Goal: Task Accomplishment & Management: Use online tool/utility

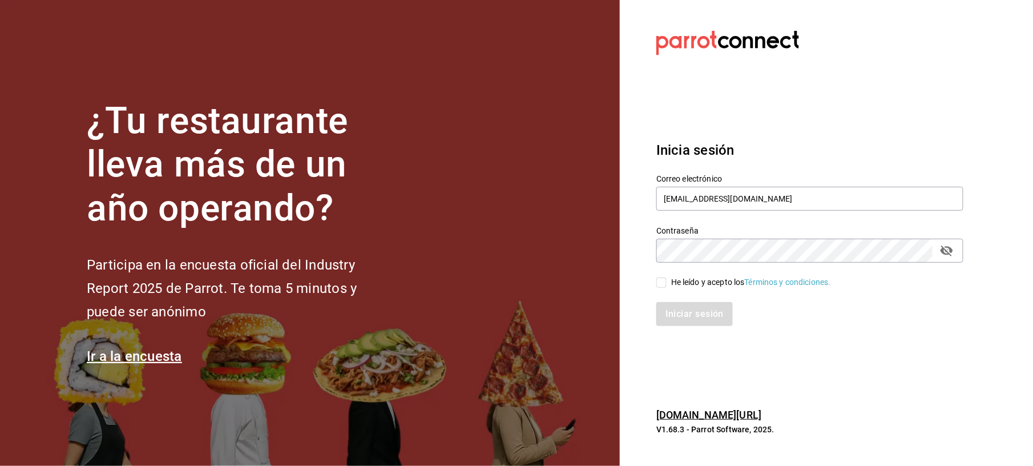
click at [667, 279] on span "He leído y acepto los Términos y condiciones." at bounding box center [749, 282] width 164 height 12
click at [667, 279] on input "He leído y acepto los Términos y condiciones." at bounding box center [661, 282] width 10 height 10
checkbox input "true"
click at [676, 309] on button "Iniciar sesión" at bounding box center [695, 314] width 78 height 24
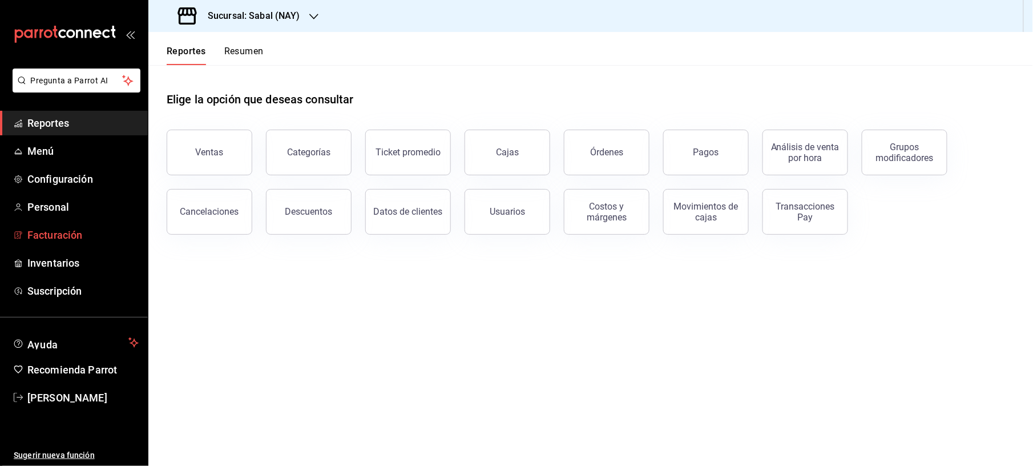
click at [55, 235] on span "Facturación" at bounding box center [82, 234] width 111 height 15
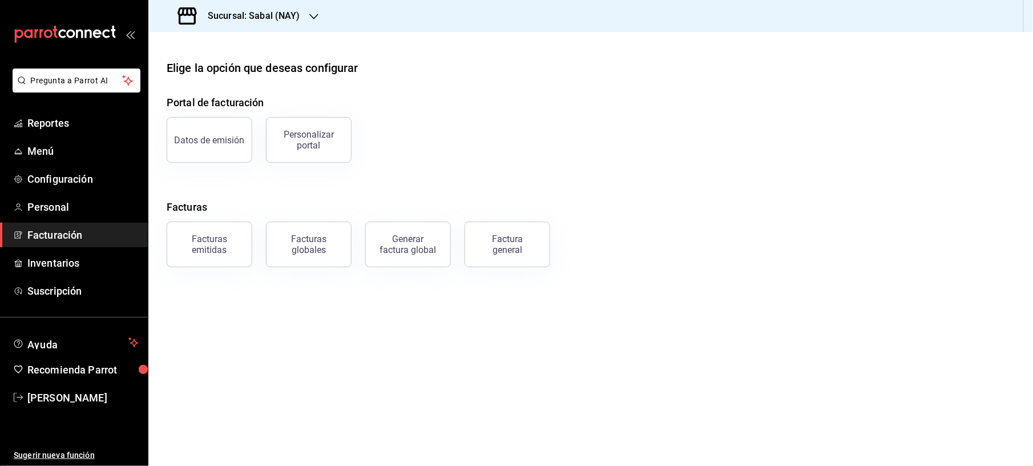
click at [278, 17] on h3 "Sucursal: Sabal (NAY)" at bounding box center [250, 16] width 102 height 14
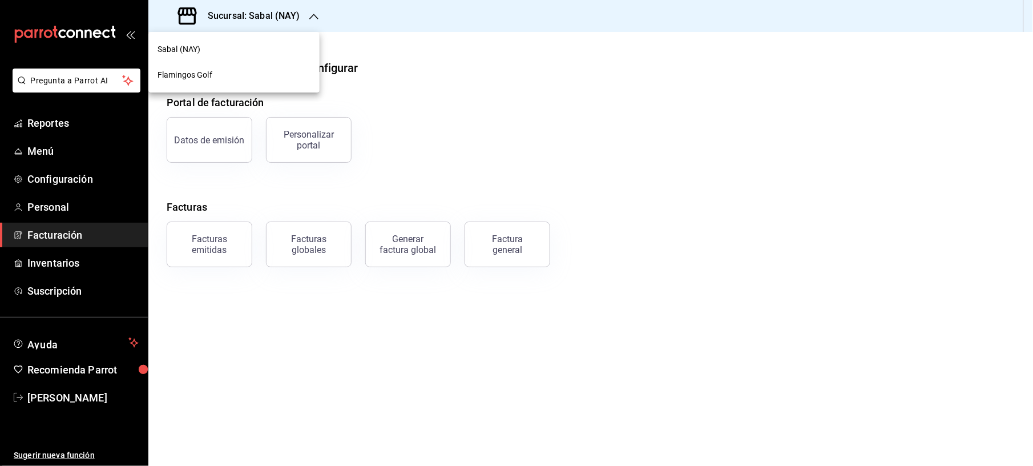
click at [243, 88] on nav "Sabal (NAY) Flamingos Golf" at bounding box center [233, 62] width 171 height 60
click at [243, 76] on div "Flamingos Golf" at bounding box center [234, 75] width 153 height 12
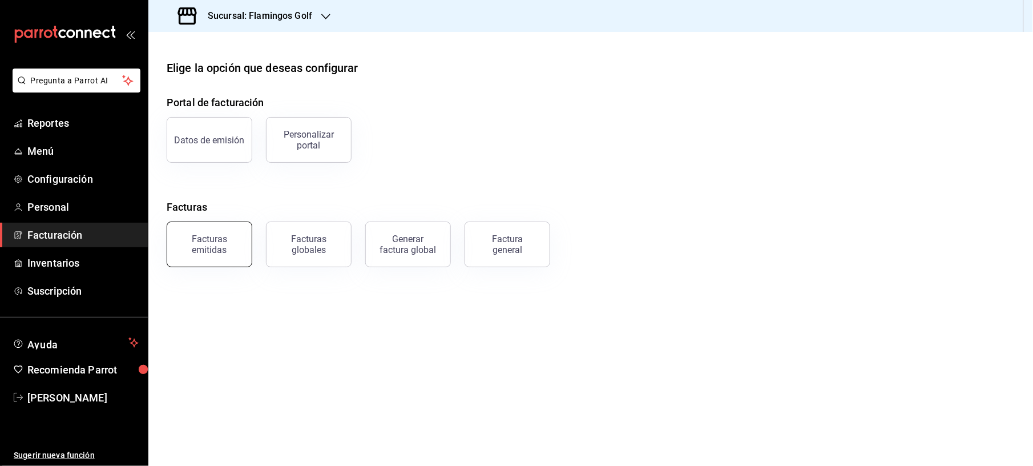
click at [233, 249] on div "Facturas emitidas" at bounding box center [209, 244] width 71 height 22
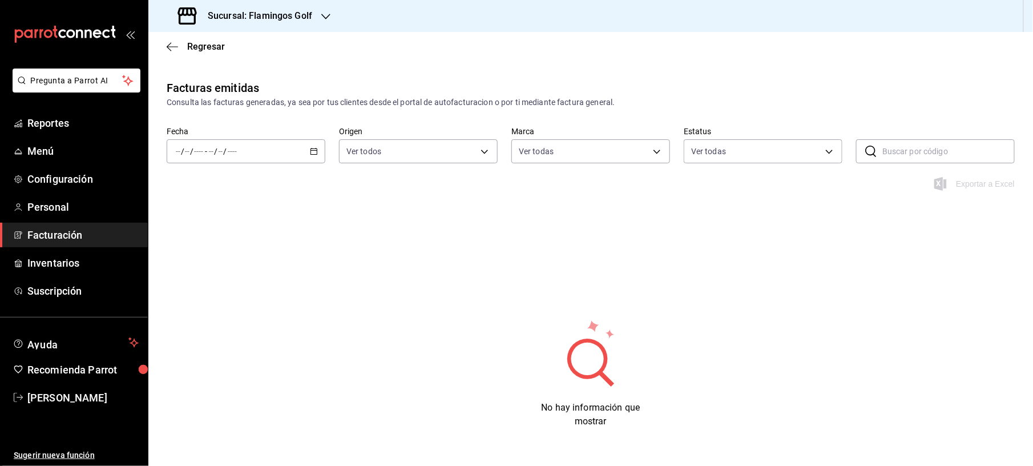
type input "fcb6ad62-2d7c-4c8d-a7b9-f3ea60482d45"
click at [302, 169] on div "Fecha / / - / / Origen Ver todos ORDER_INVOICE,GENERAL_INVOICE Marca Ver todas …" at bounding box center [590, 152] width 885 height 50
click at [310, 154] on \(Stroke\) "button" at bounding box center [313, 151] width 7 height 6
click at [213, 260] on span "Mes actual" at bounding box center [220, 263] width 88 height 12
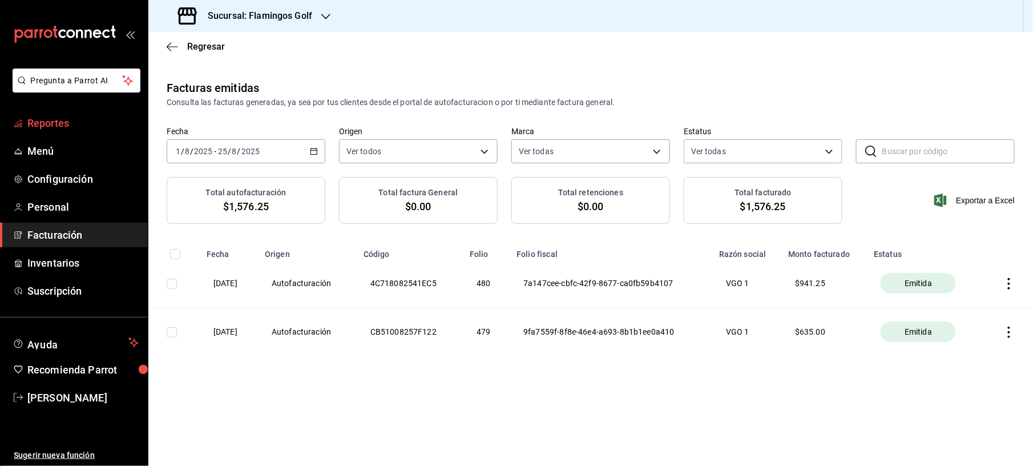
click at [72, 115] on link "Reportes" at bounding box center [74, 123] width 148 height 25
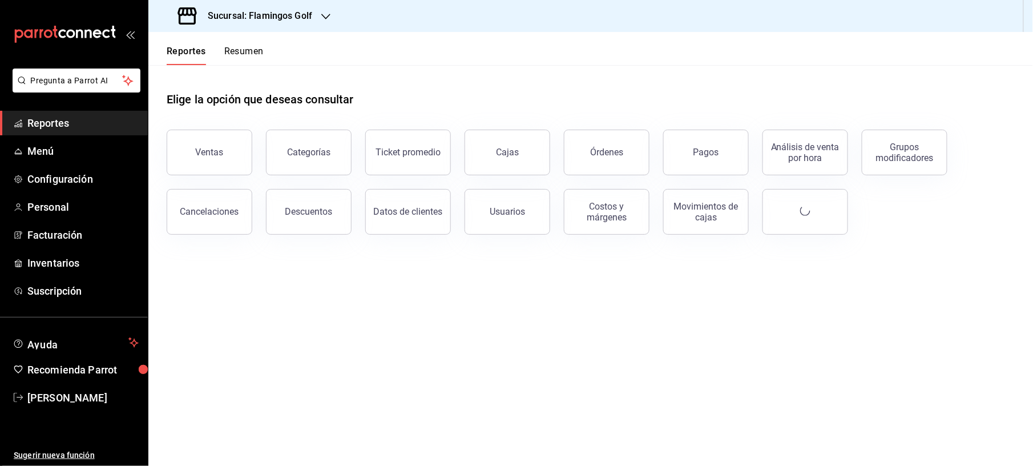
drag, startPoint x: 211, startPoint y: 155, endPoint x: 209, endPoint y: 150, distance: 6.0
click at [213, 158] on button "Ventas" at bounding box center [210, 153] width 86 height 46
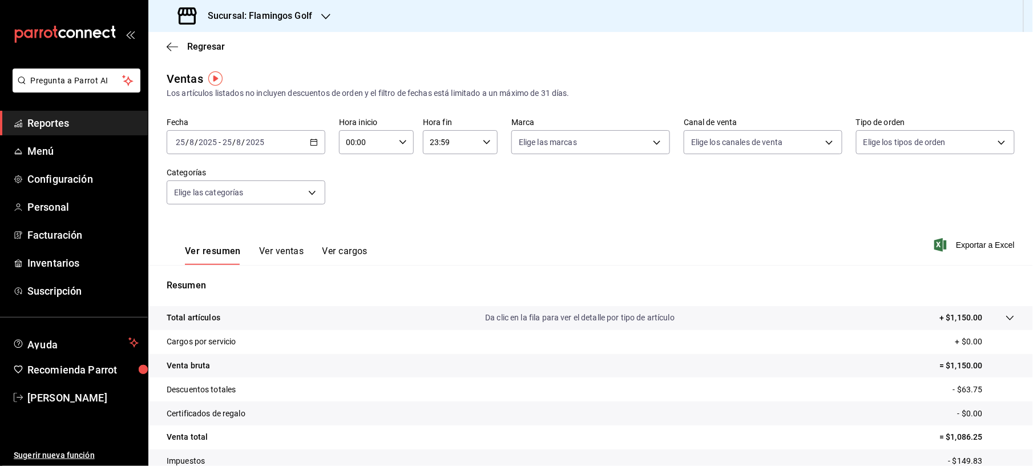
click at [310, 144] on icon "button" at bounding box center [314, 142] width 8 height 8
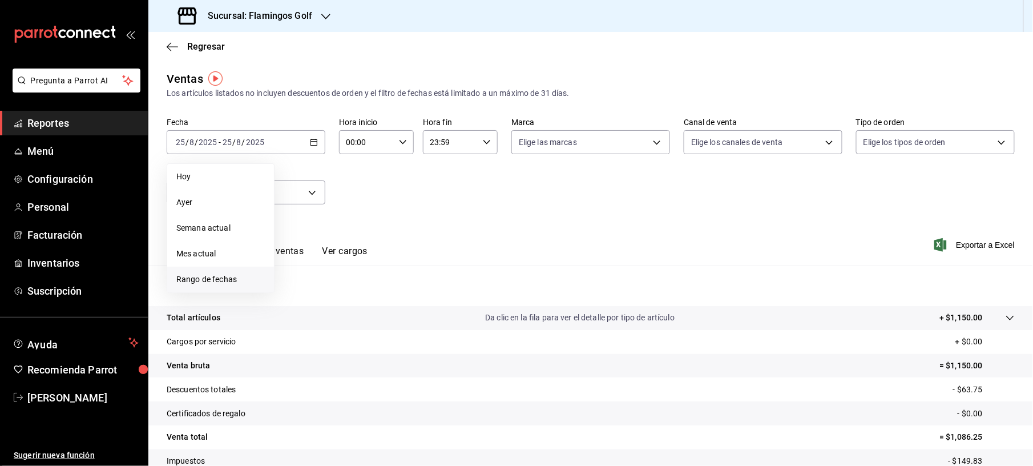
click at [211, 278] on span "Rango de fechas" at bounding box center [220, 279] width 88 height 12
click at [357, 297] on abbr "21" at bounding box center [358, 293] width 7 height 8
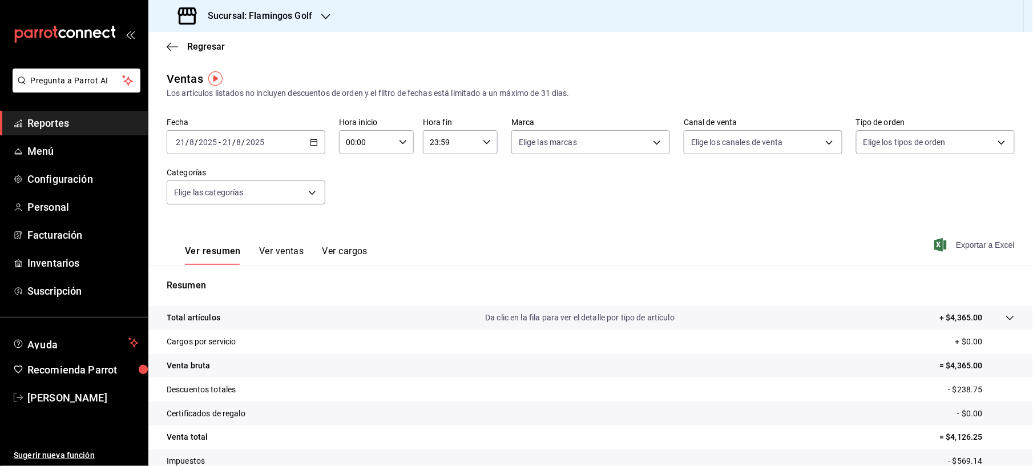
click at [956, 245] on span "Exportar a Excel" at bounding box center [975, 245] width 78 height 14
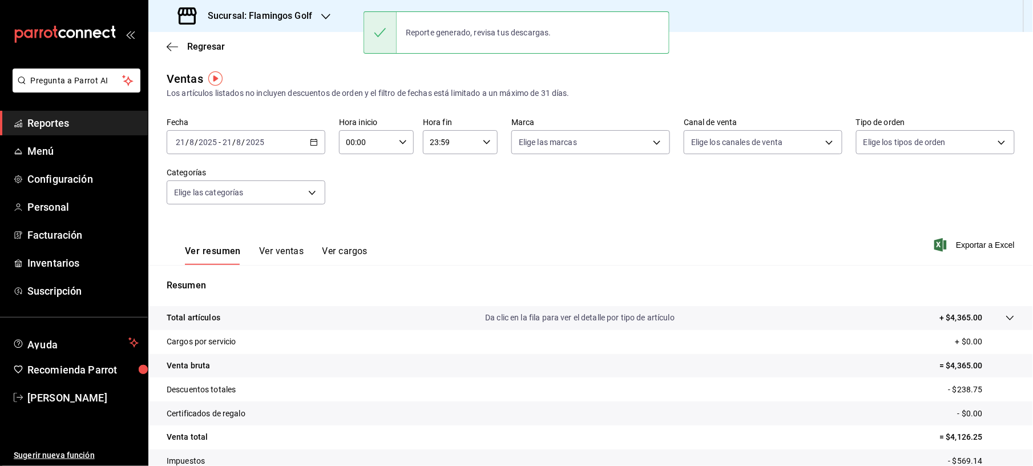
click at [313, 144] on icon "button" at bounding box center [314, 142] width 8 height 8
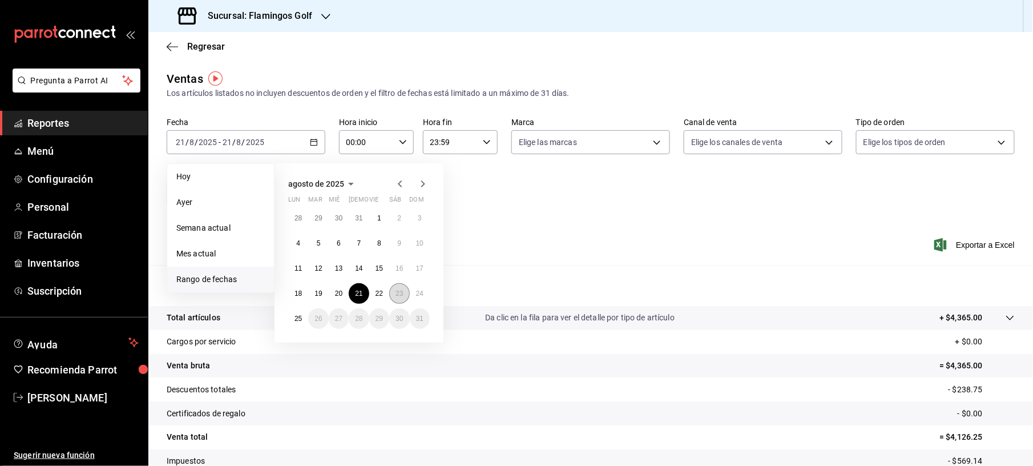
click at [397, 296] on abbr "23" at bounding box center [398, 293] width 7 height 8
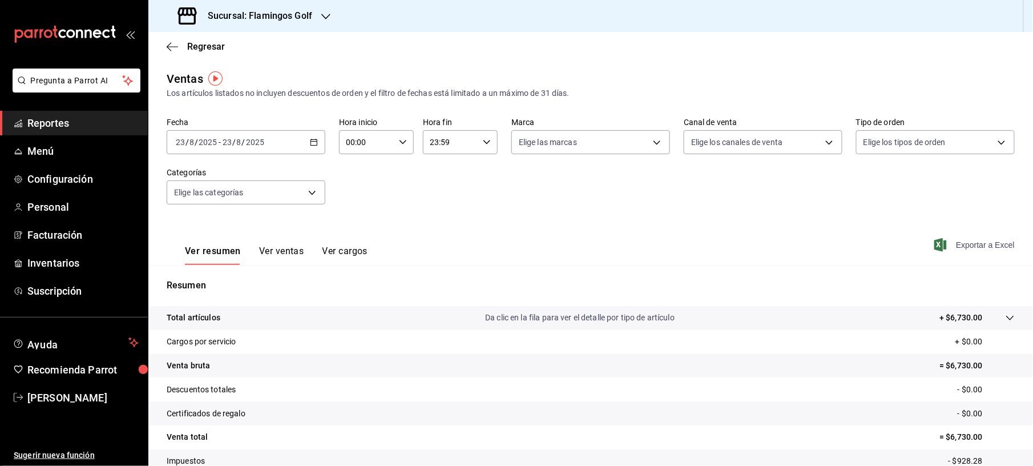
click at [952, 243] on span "Exportar a Excel" at bounding box center [975, 245] width 78 height 14
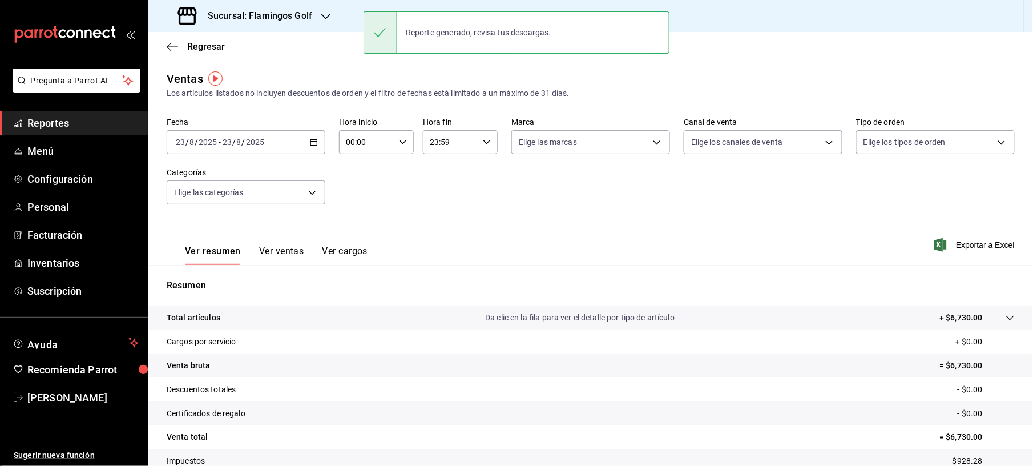
click at [369, 191] on div "Fecha [DATE] [DATE] - [DATE] [DATE] Hora inicio 00:00 Hora inicio Hora fin 23:5…" at bounding box center [591, 168] width 848 height 100
click at [302, 134] on div "[DATE] [DATE] - [DATE] [DATE]" at bounding box center [246, 142] width 159 height 24
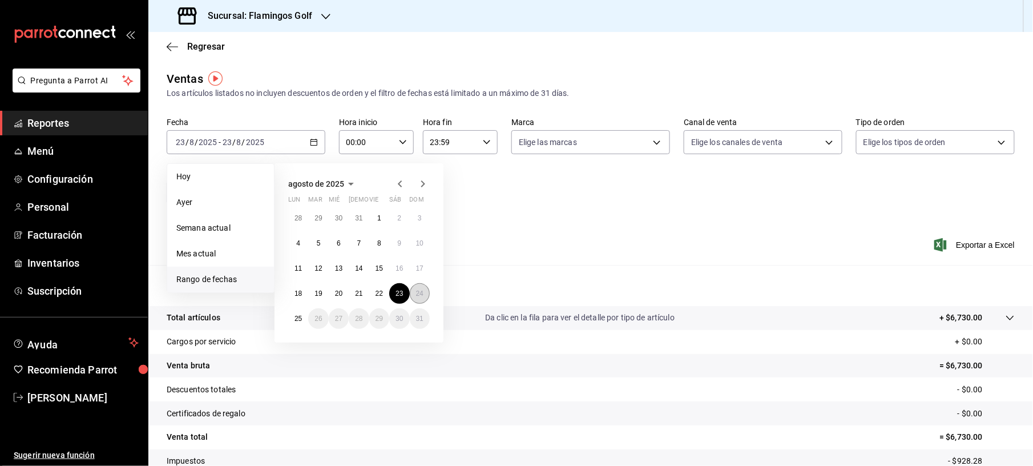
click at [416, 293] on abbr "24" at bounding box center [419, 293] width 7 height 8
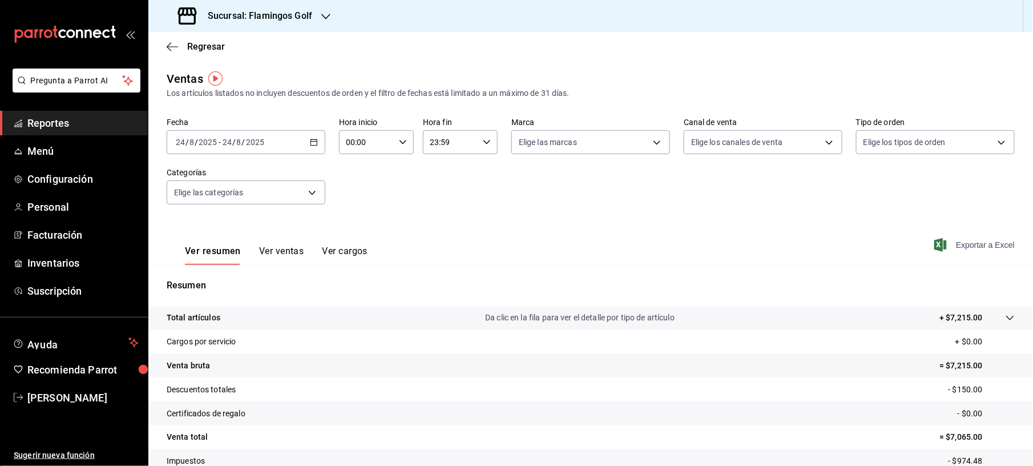
click at [971, 243] on span "Exportar a Excel" at bounding box center [975, 245] width 78 height 14
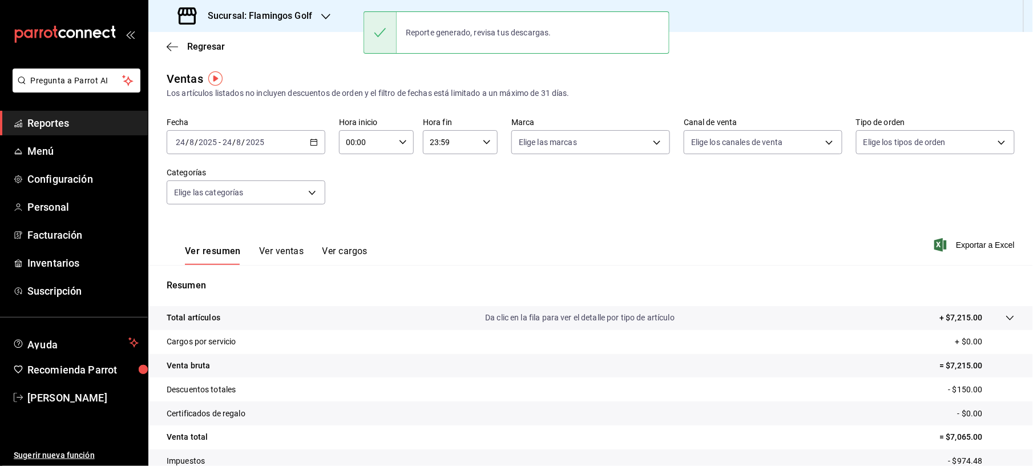
click at [204, 40] on div "Regresar" at bounding box center [590, 46] width 885 height 29
click at [207, 50] on span "Regresar" at bounding box center [206, 46] width 38 height 11
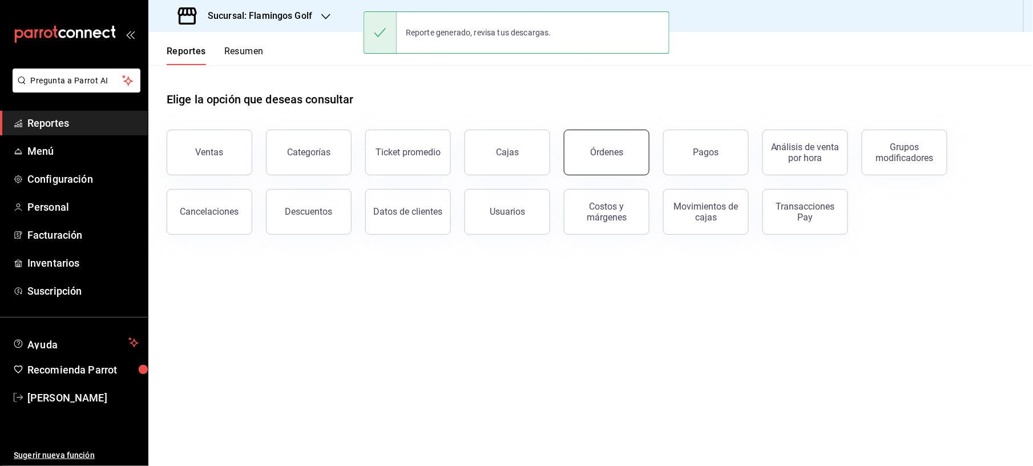
click at [589, 150] on button "Órdenes" at bounding box center [607, 153] width 86 height 46
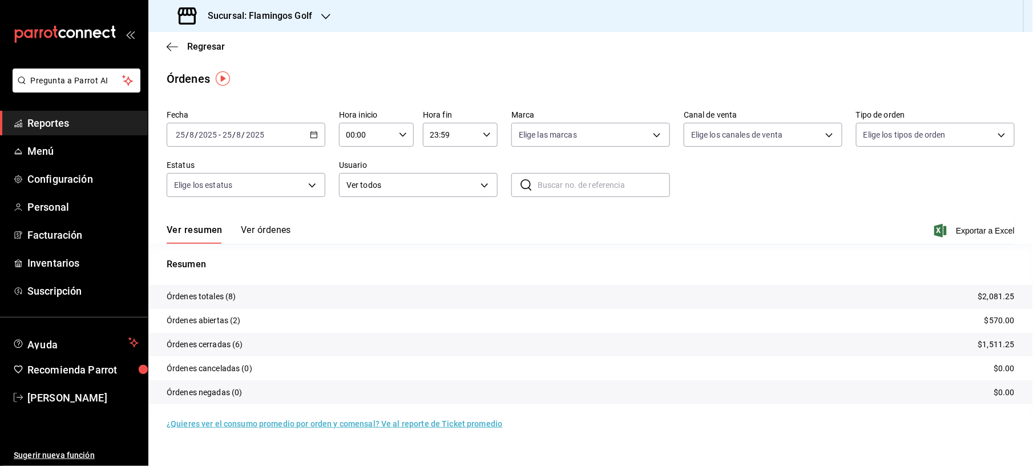
click at [308, 138] on div "[DATE] [DATE] - [DATE] [DATE]" at bounding box center [246, 135] width 159 height 24
click at [233, 298] on span "Rango de fechas" at bounding box center [220, 298] width 88 height 12
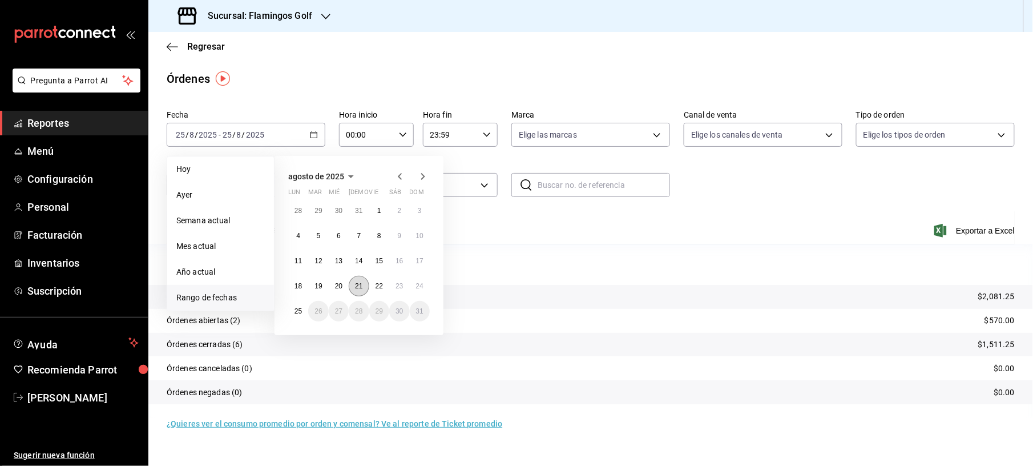
click at [361, 286] on abbr "21" at bounding box center [358, 286] width 7 height 8
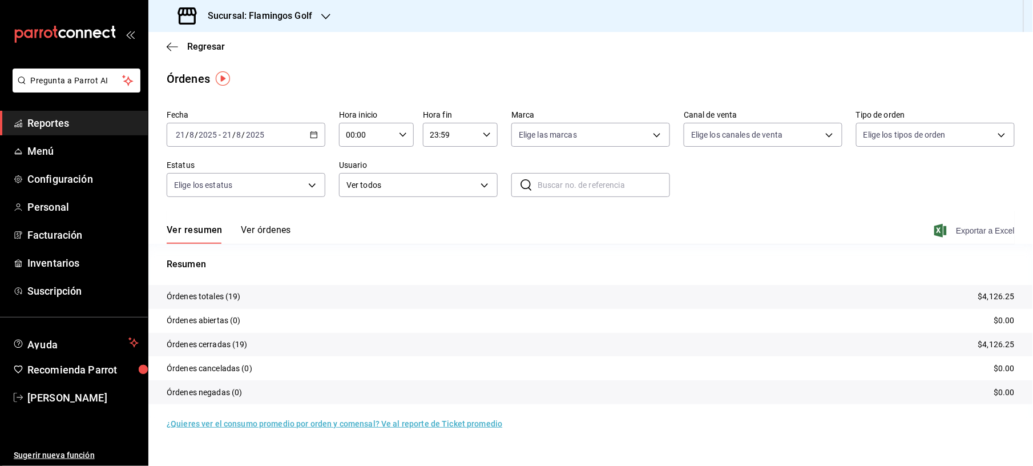
click at [982, 232] on span "Exportar a Excel" at bounding box center [975, 231] width 78 height 14
click at [359, 83] on div "Órdenes" at bounding box center [590, 78] width 885 height 17
click at [316, 135] on icon "button" at bounding box center [314, 135] width 8 height 8
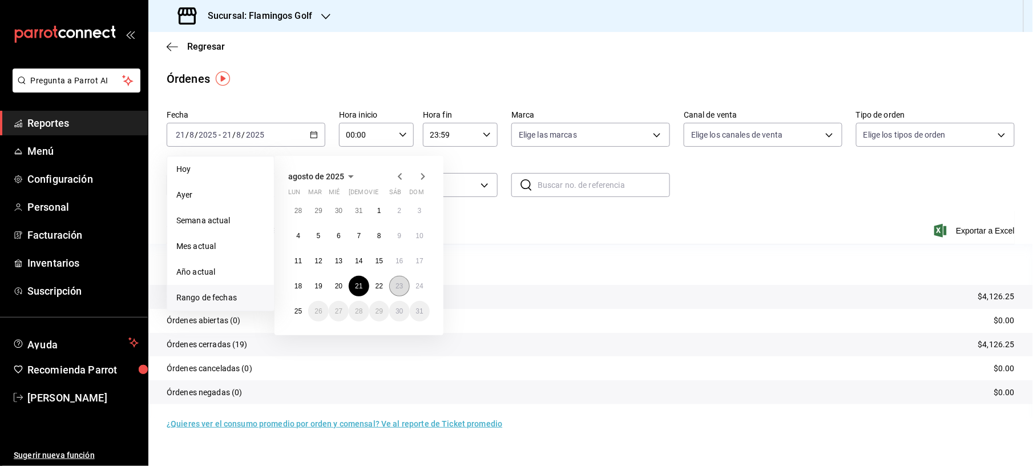
click at [405, 288] on button "23" at bounding box center [399, 286] width 20 height 21
click at [402, 286] on abbr "23" at bounding box center [398, 286] width 7 height 8
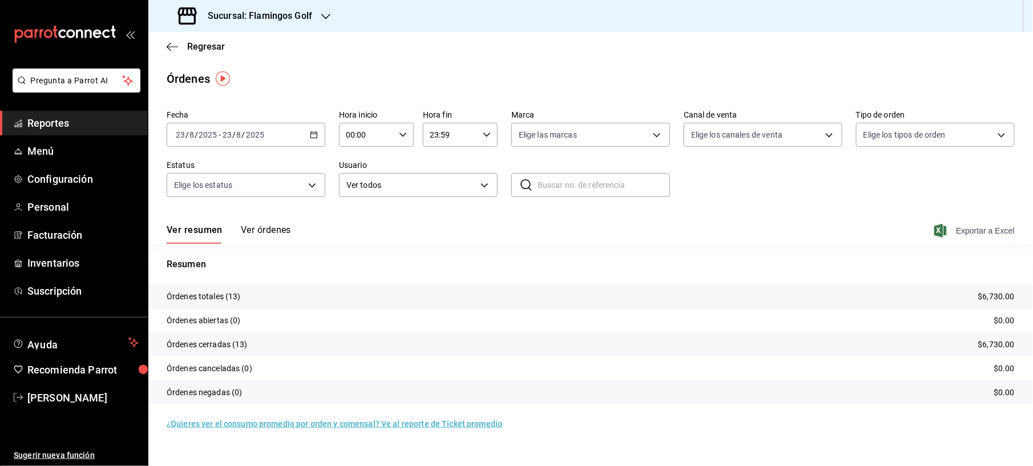
click at [959, 227] on span "Exportar a Excel" at bounding box center [975, 231] width 78 height 14
click at [311, 137] on icon "button" at bounding box center [314, 135] width 8 height 8
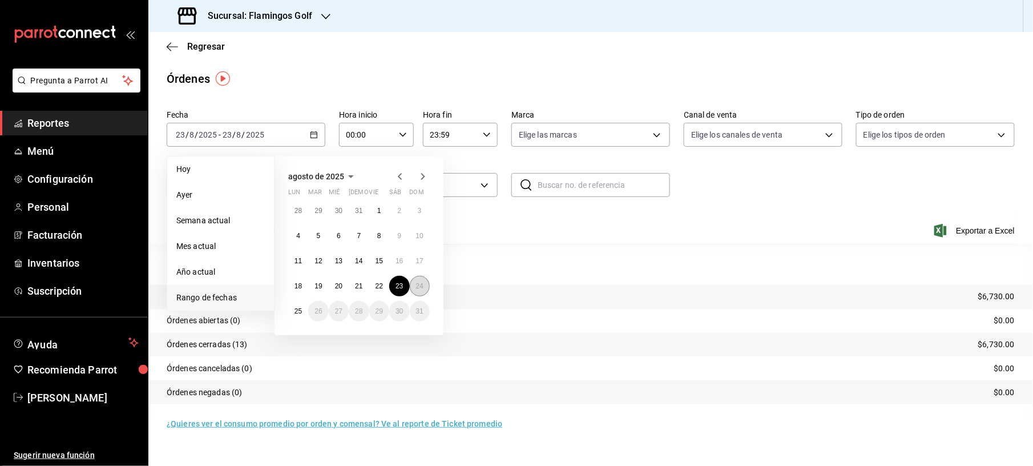
click at [421, 284] on abbr "24" at bounding box center [419, 286] width 7 height 8
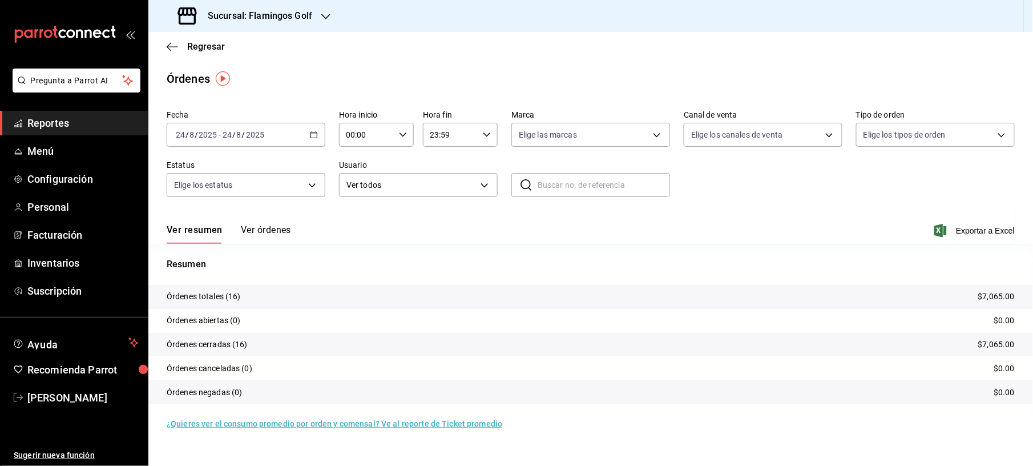
click at [966, 237] on div "Ver resumen Ver órdenes Exportar a Excel" at bounding box center [591, 227] width 848 height 33
click at [968, 231] on span "Exportar a Excel" at bounding box center [975, 231] width 78 height 14
